Goal: Task Accomplishment & Management: Use online tool/utility

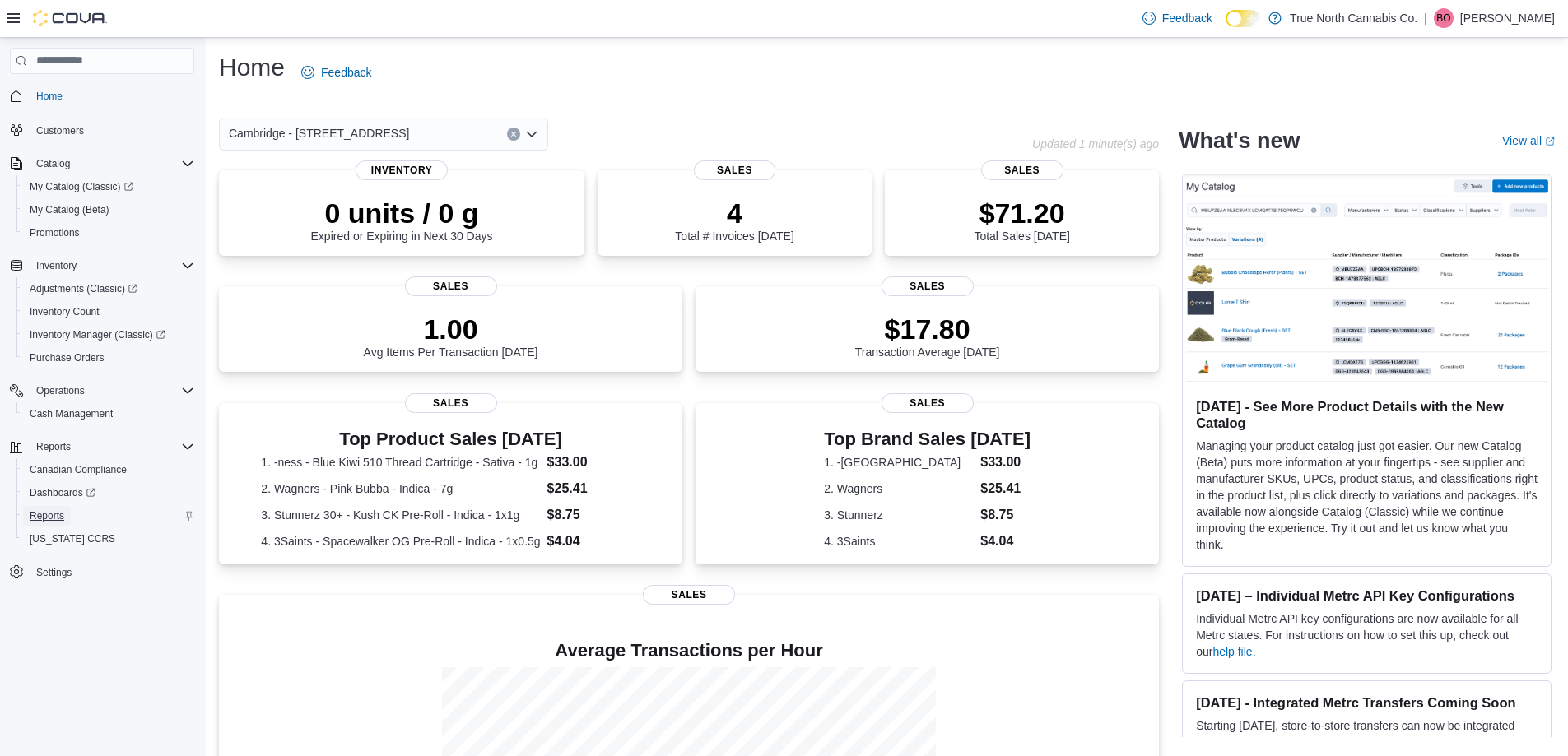
click at [51, 516] on span "Reports" at bounding box center [47, 515] width 35 height 13
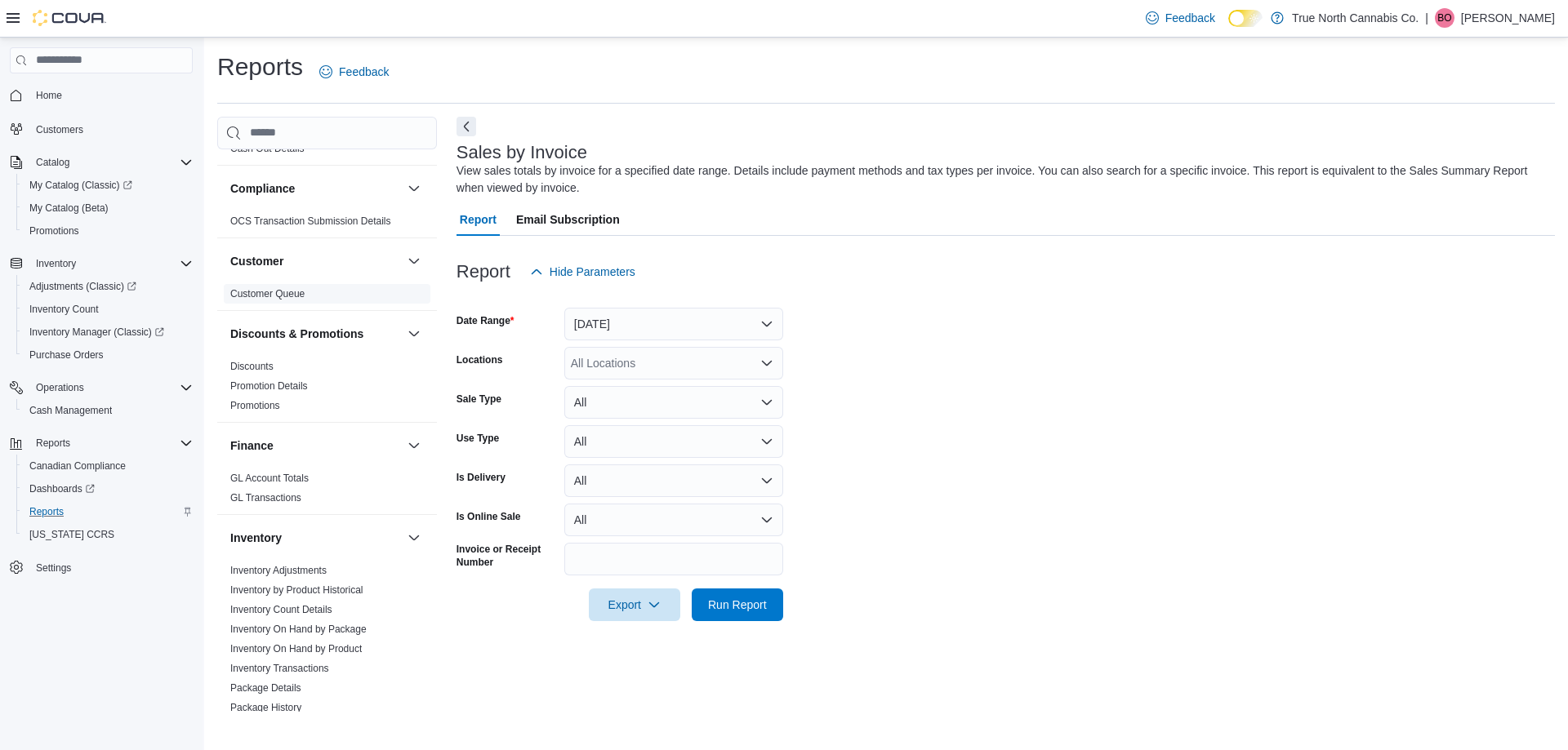
scroll to position [245, 0]
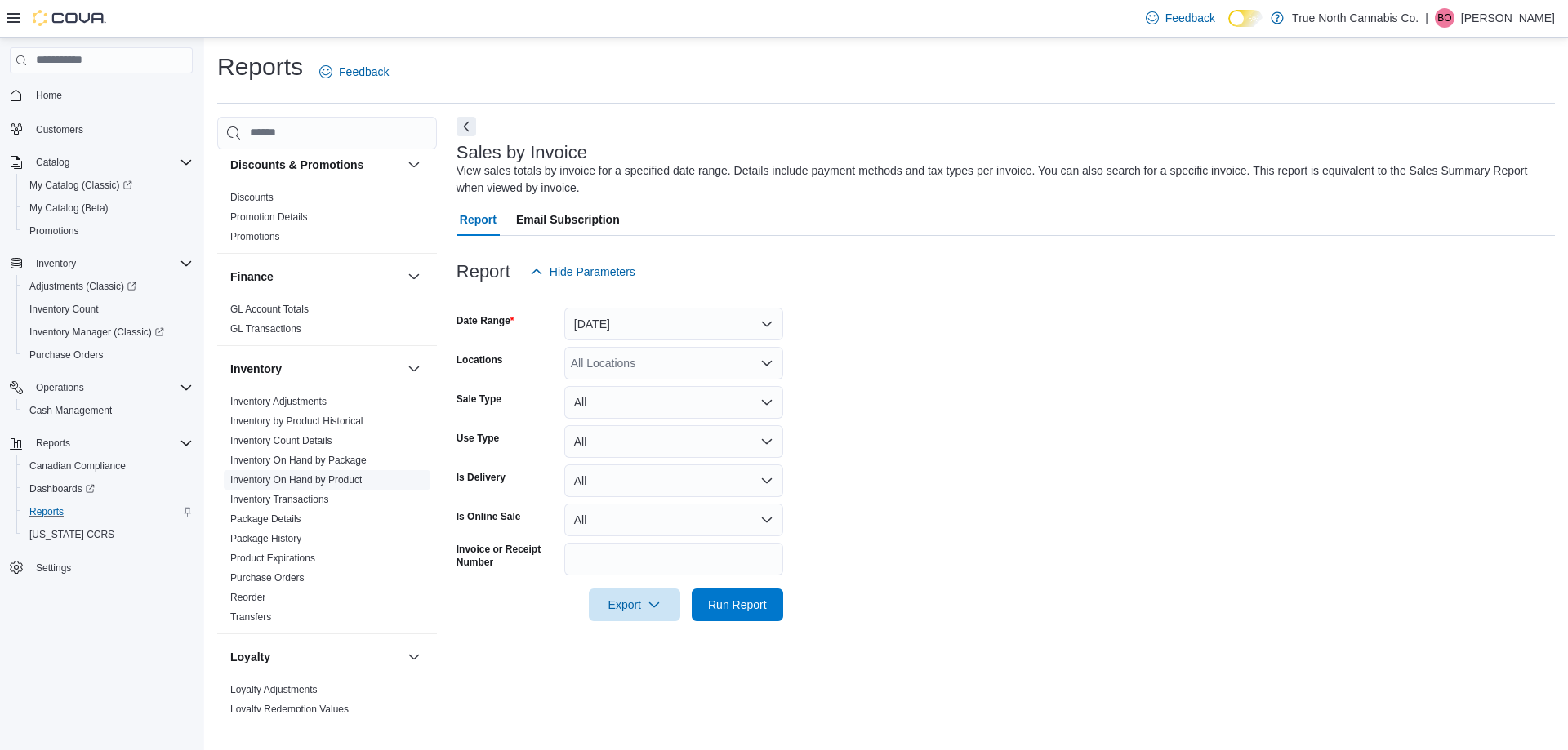
click at [297, 475] on link "Inventory On Hand by Product" at bounding box center [296, 479] width 132 height 11
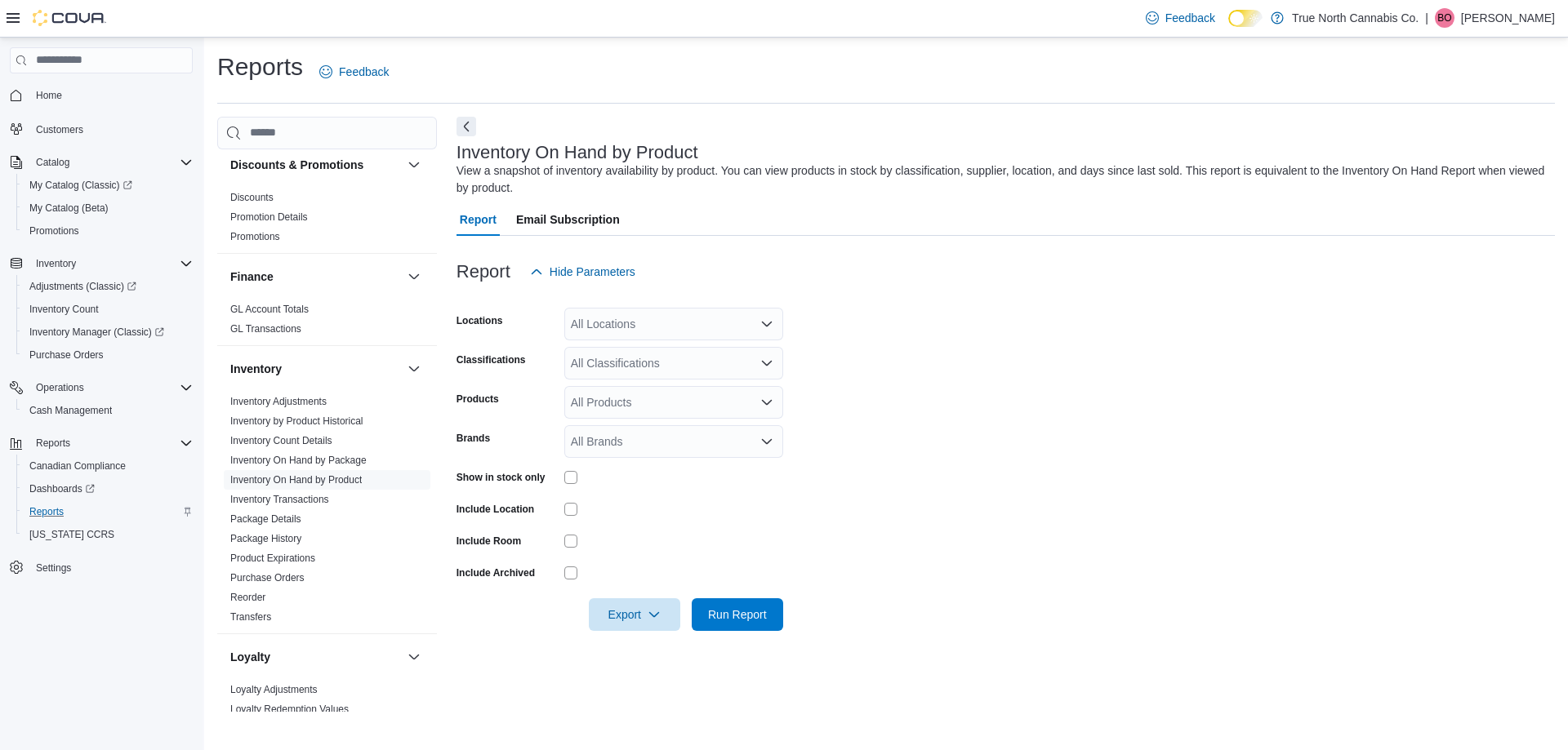
click at [766, 323] on icon "Open list of options" at bounding box center [767, 324] width 13 height 13
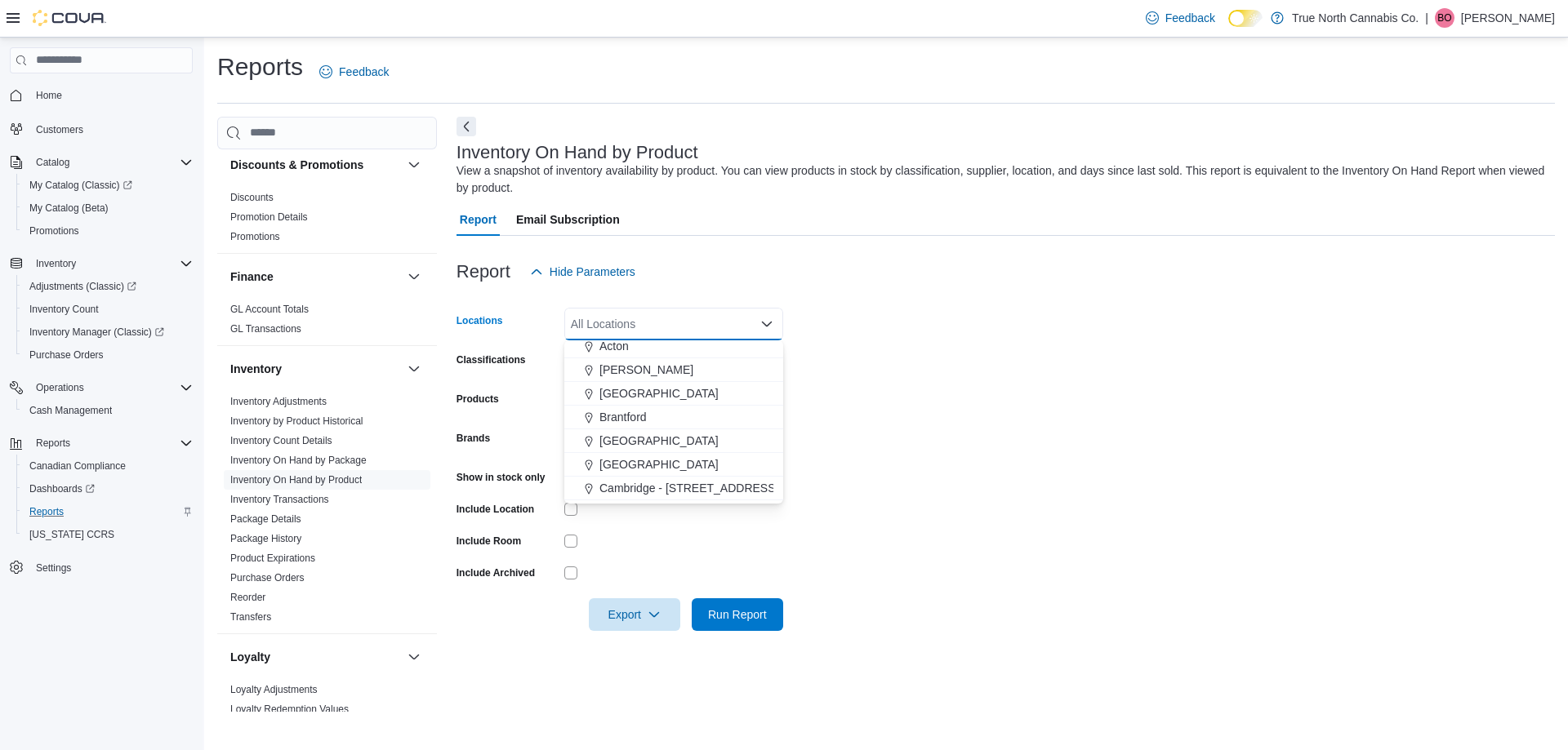
scroll to position [81, 0]
click at [654, 484] on span "Cambridge 960 King" at bounding box center [652, 483] width 105 height 16
click at [662, 456] on span "Cambridge - [STREET_ADDRESS]" at bounding box center [689, 459] width 179 height 16
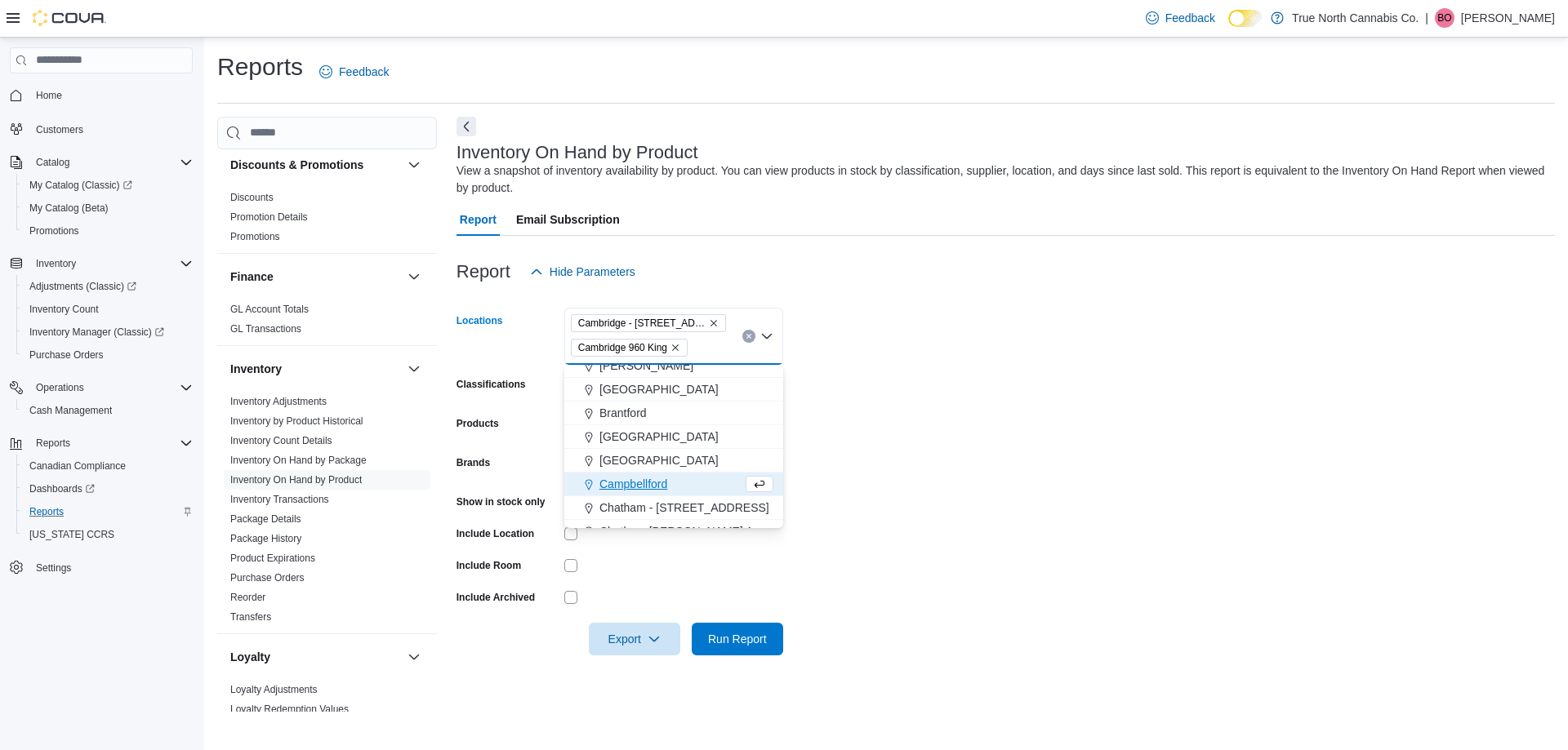
click at [936, 354] on form "Locations [GEOGRAPHIC_DATA] - [STREET_ADDRESS] King Combo box. Selected. [GEOGR…" at bounding box center [1005, 471] width 1098 height 368
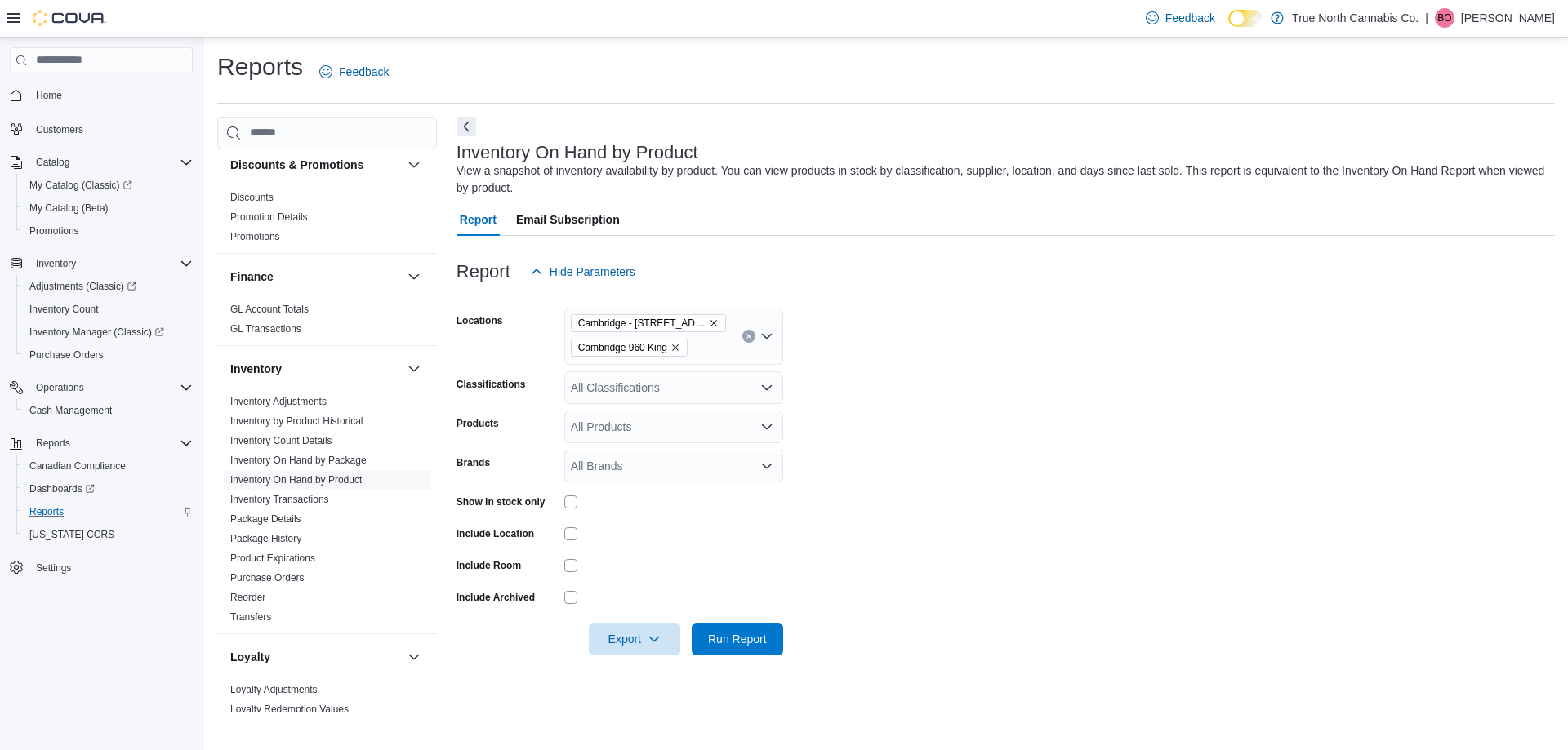
click at [704, 382] on div "All Classifications" at bounding box center [673, 388] width 219 height 33
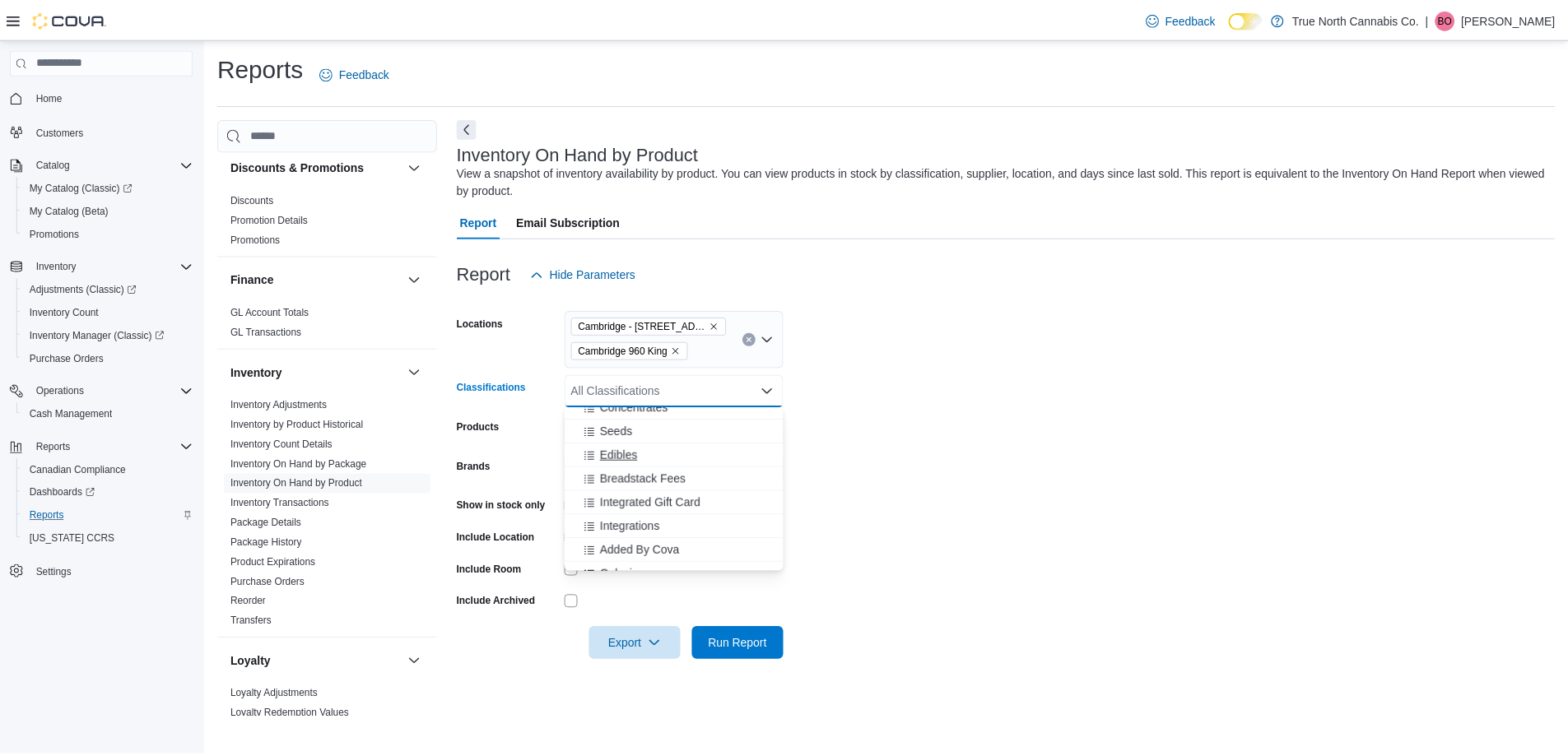
scroll to position [740, 0]
click at [621, 493] on span "Concentrates" at bounding box center [638, 489] width 68 height 17
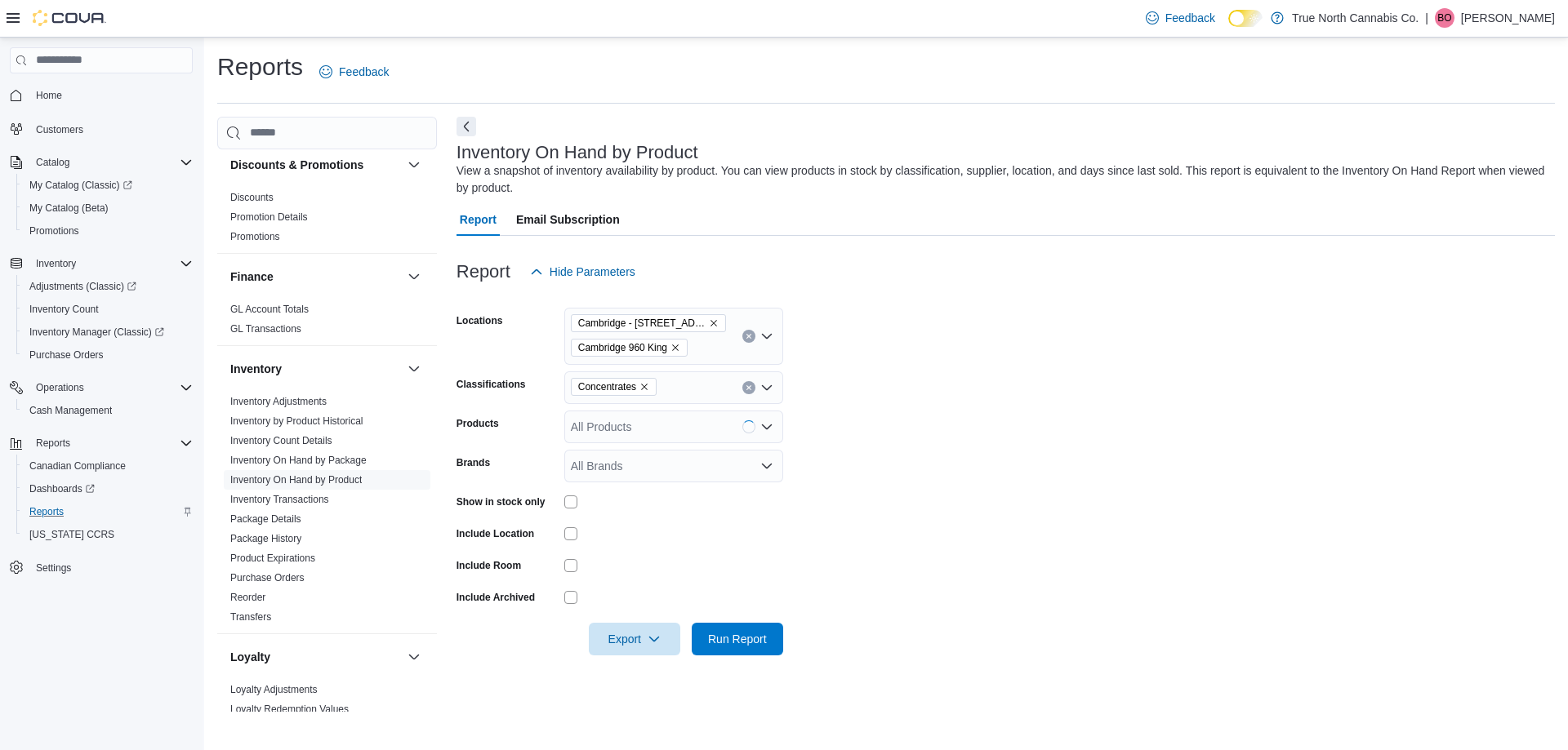
click at [939, 434] on form "Locations [GEOGRAPHIC_DATA] - [STREET_ADDRESS] King Classifications Concentrate…" at bounding box center [1005, 471] width 1098 height 368
click at [746, 635] on span "Run Report" at bounding box center [737, 638] width 59 height 16
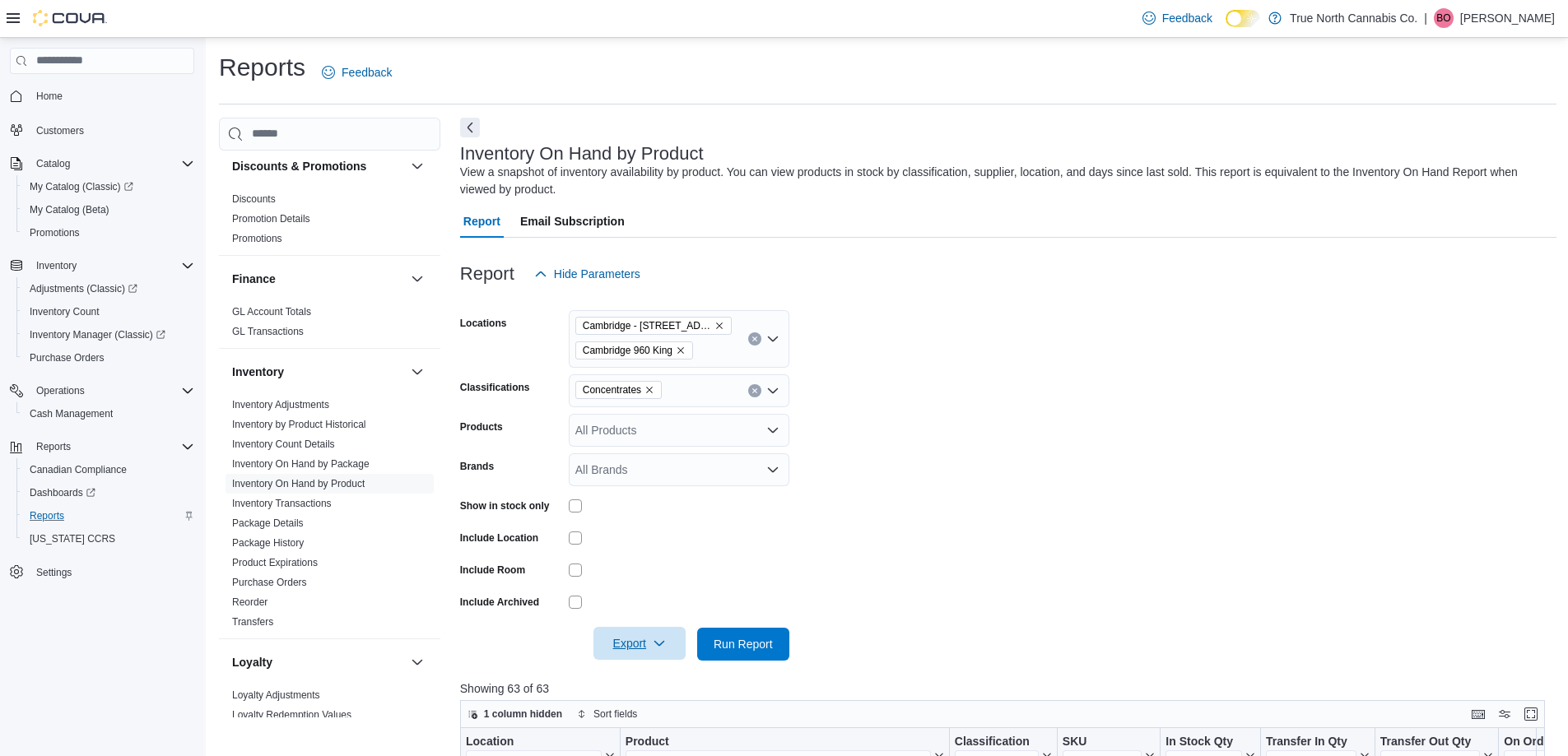
click at [645, 631] on span "Export" at bounding box center [639, 644] width 72 height 33
click at [662, 539] on span "Export to Excel" at bounding box center [642, 545] width 74 height 13
click at [51, 336] on span "Inventory Manager (Classic)" at bounding box center [98, 335] width 136 height 13
